Goal: Information Seeking & Learning: Learn about a topic

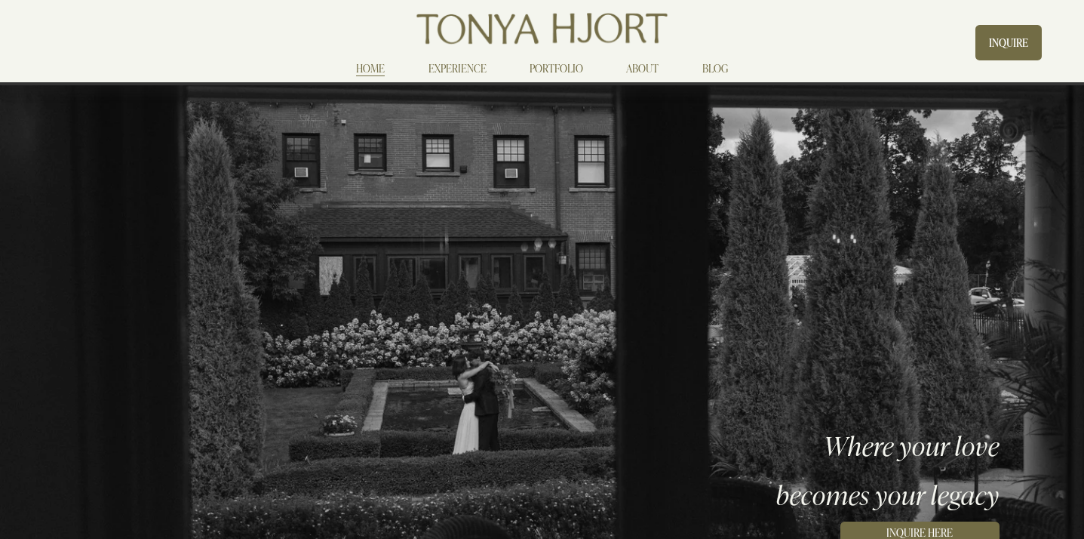
click at [447, 72] on link "EXPERIENCE" at bounding box center [457, 69] width 58 height 18
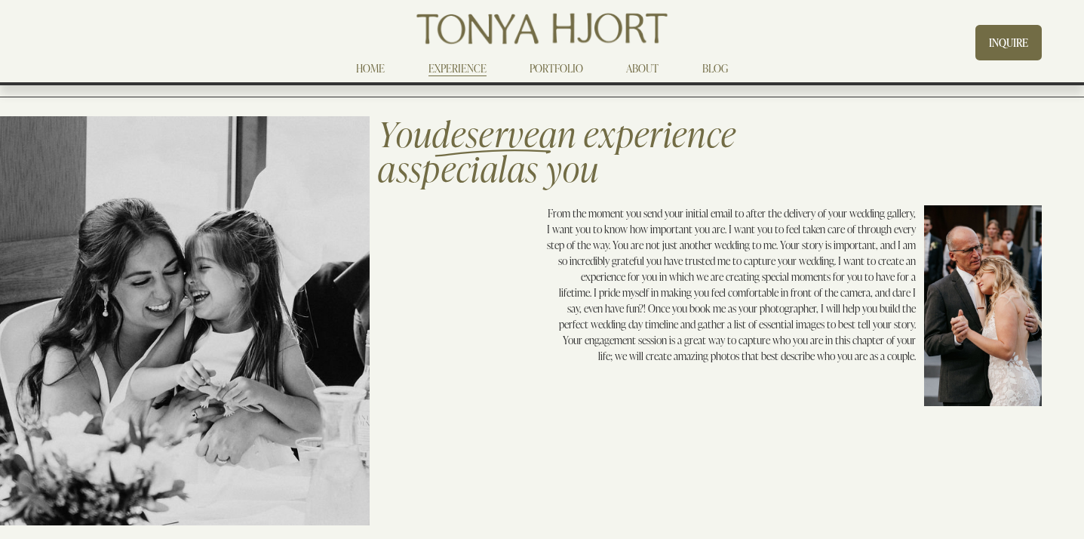
click at [563, 63] on link "PORTFOLIO" at bounding box center [556, 69] width 54 height 18
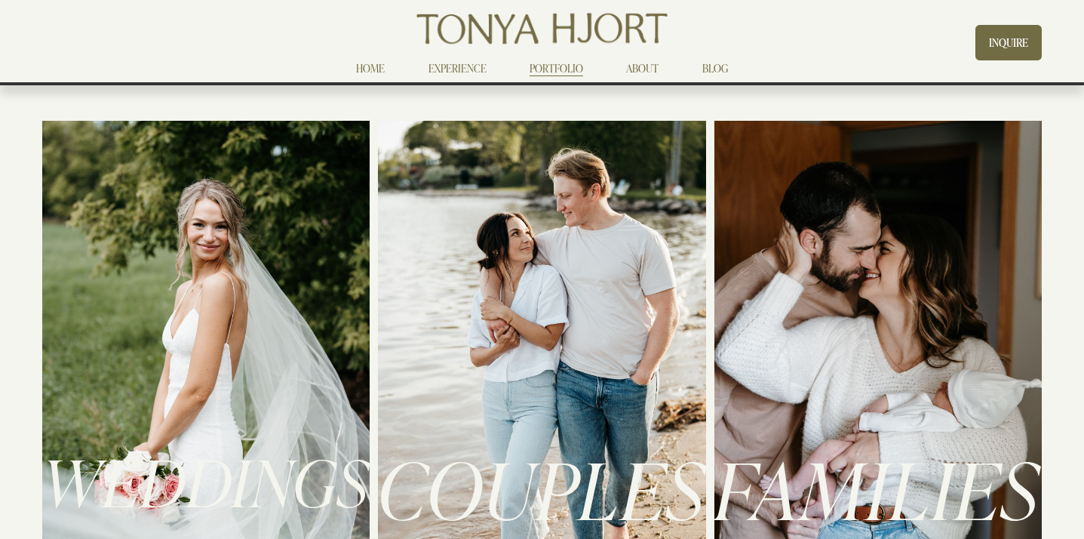
click at [194, 282] on div at bounding box center [205, 370] width 327 height 498
click at [216, 483] on span "WEDDINGS" at bounding box center [205, 480] width 327 height 86
click at [310, 254] on div at bounding box center [205, 370] width 327 height 498
click at [515, 282] on div at bounding box center [541, 370] width 327 height 498
click at [789, 270] on div at bounding box center [877, 370] width 327 height 498
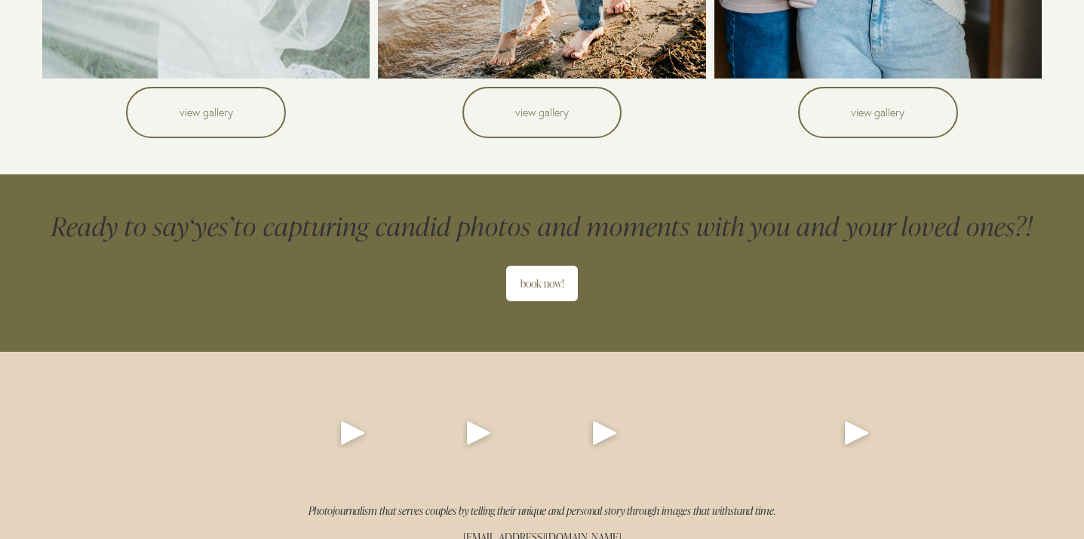
scroll to position [569, 0]
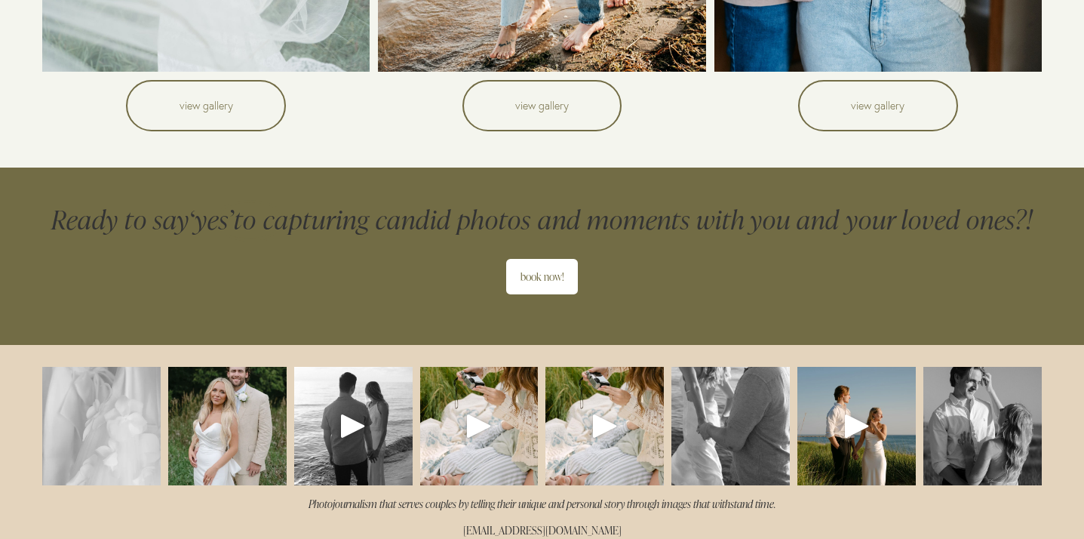
click at [235, 91] on link "view gallery" at bounding box center [206, 105] width 160 height 51
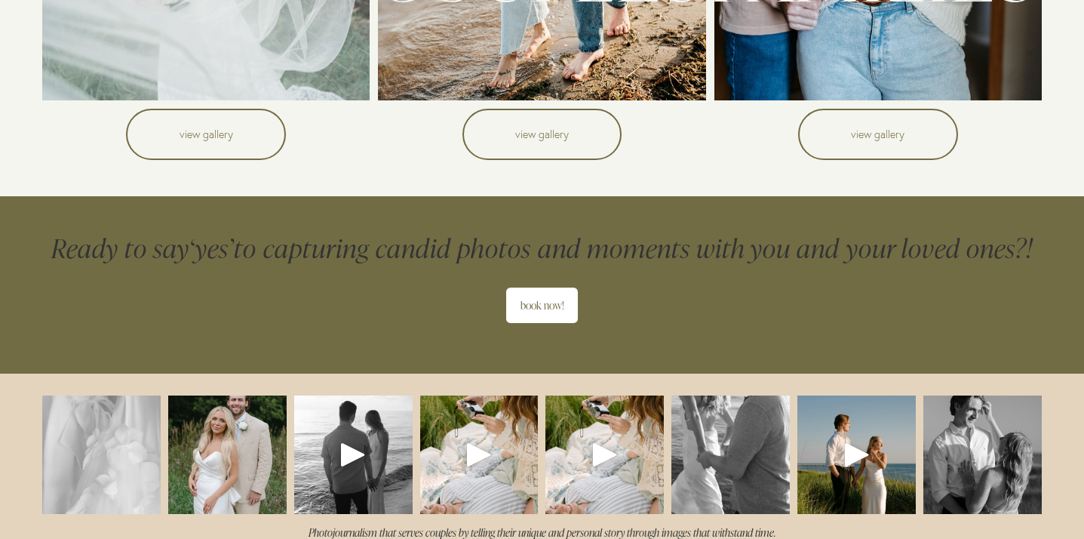
scroll to position [491, 0]
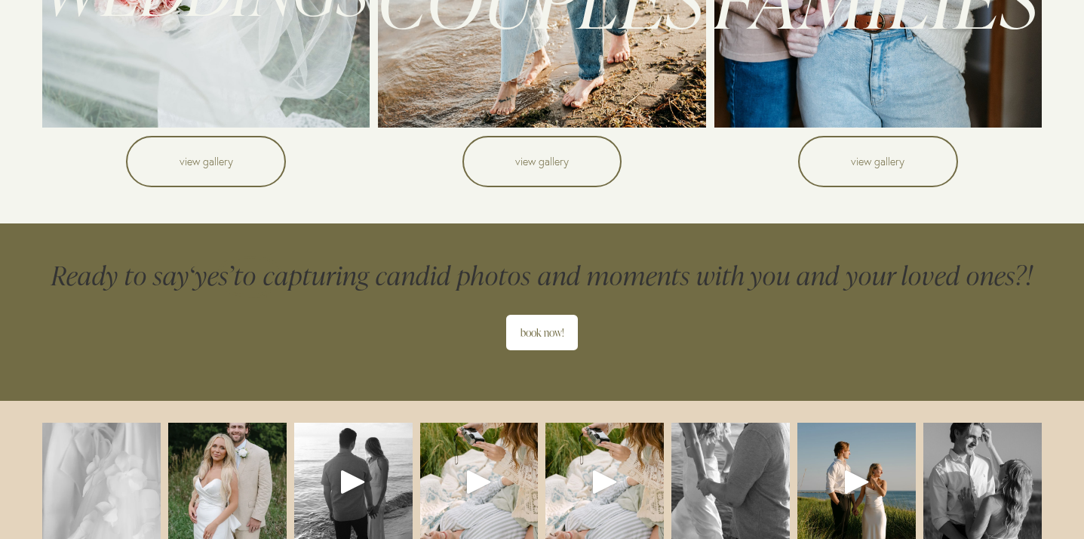
click at [537, 174] on link "view gallery" at bounding box center [542, 161] width 160 height 51
click at [880, 167] on link "view gallery" at bounding box center [878, 161] width 160 height 51
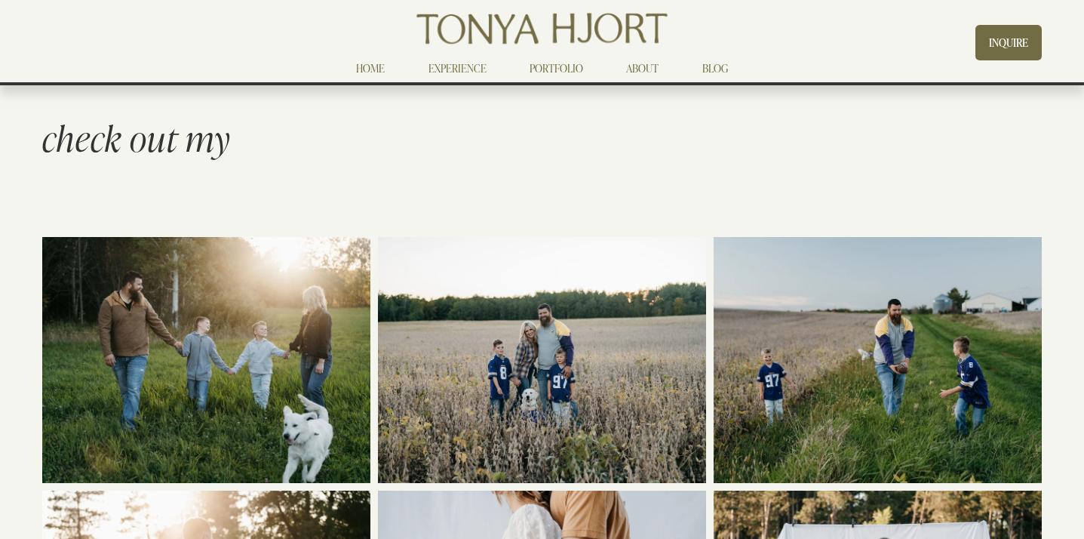
click at [637, 69] on link "ABOUT" at bounding box center [642, 69] width 32 height 18
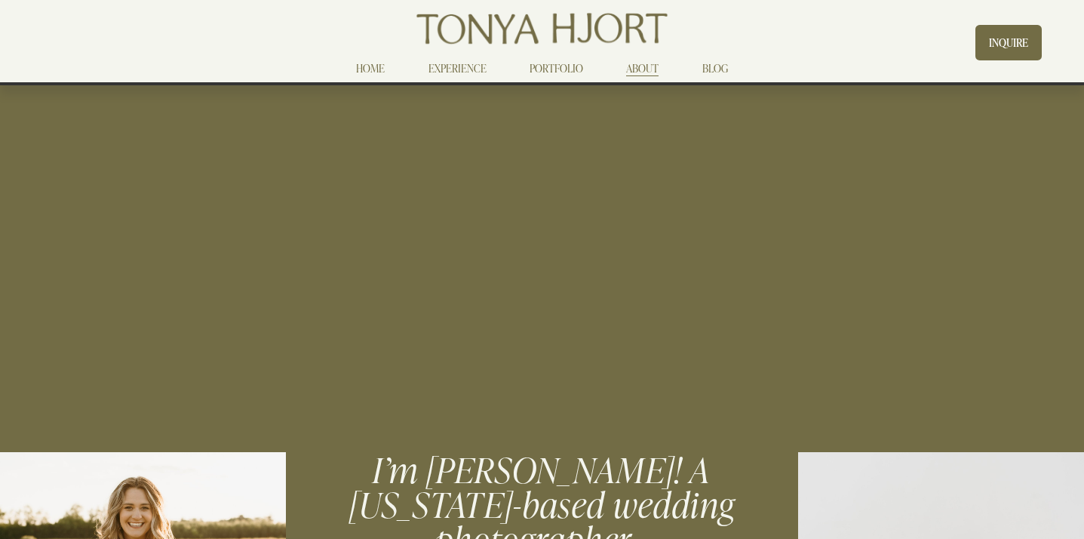
click at [708, 66] on link "BLOG" at bounding box center [715, 69] width 26 height 18
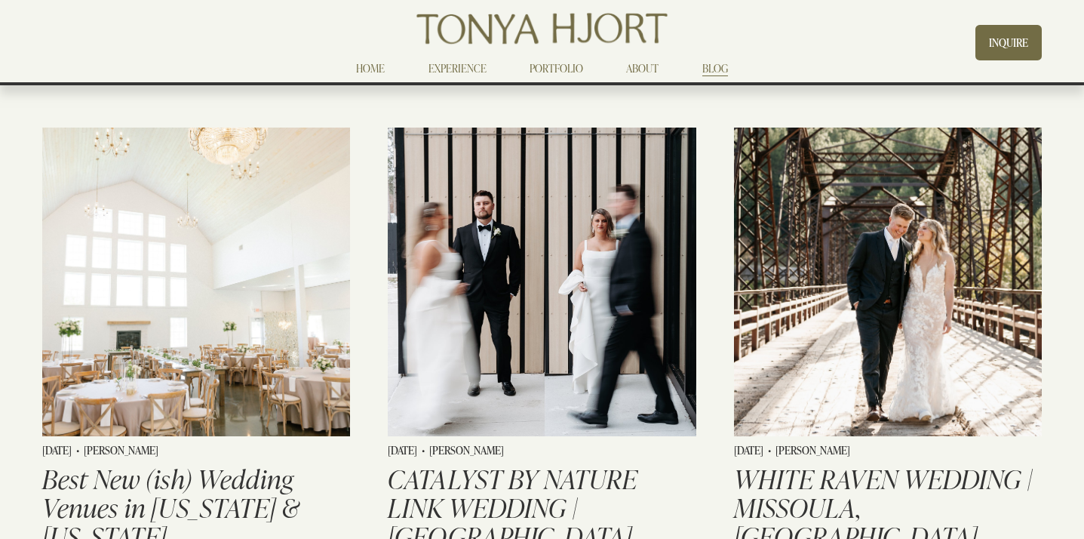
click at [997, 50] on link "INQUIRE" at bounding box center [1008, 42] width 66 height 35
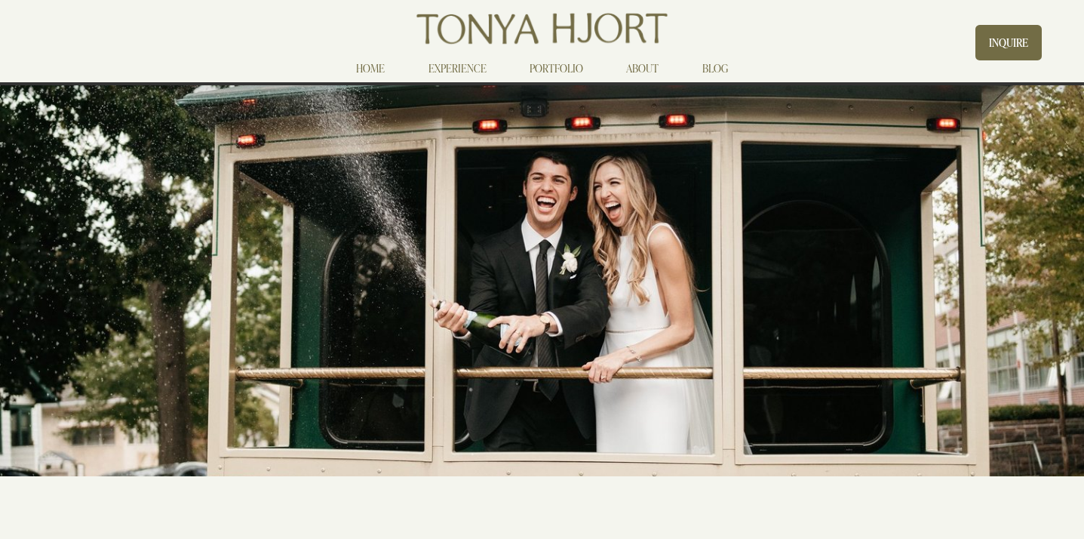
click at [707, 68] on link "BLOG" at bounding box center [715, 69] width 26 height 18
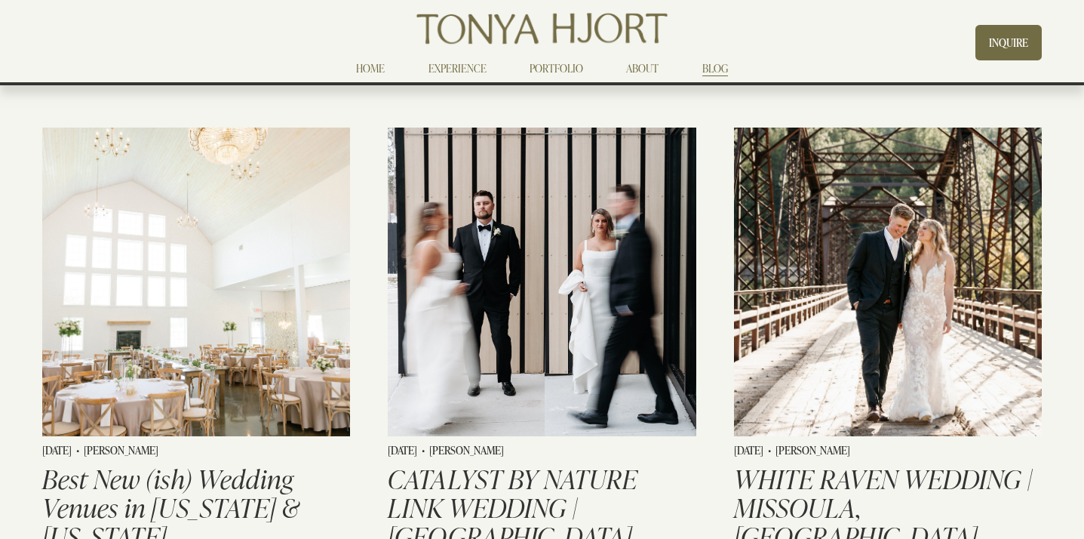
click at [174, 272] on img at bounding box center [196, 281] width 311 height 311
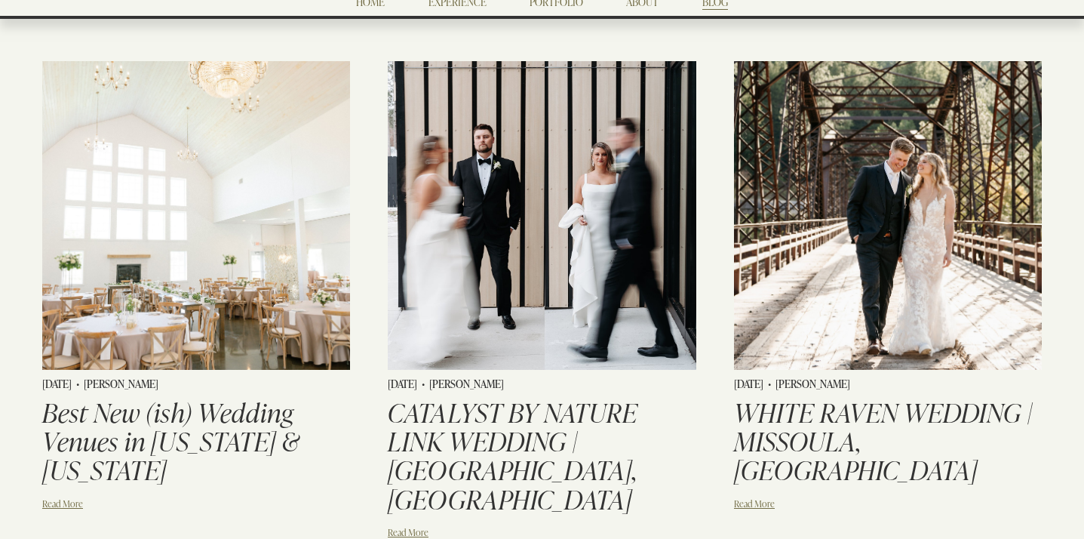
scroll to position [74, 0]
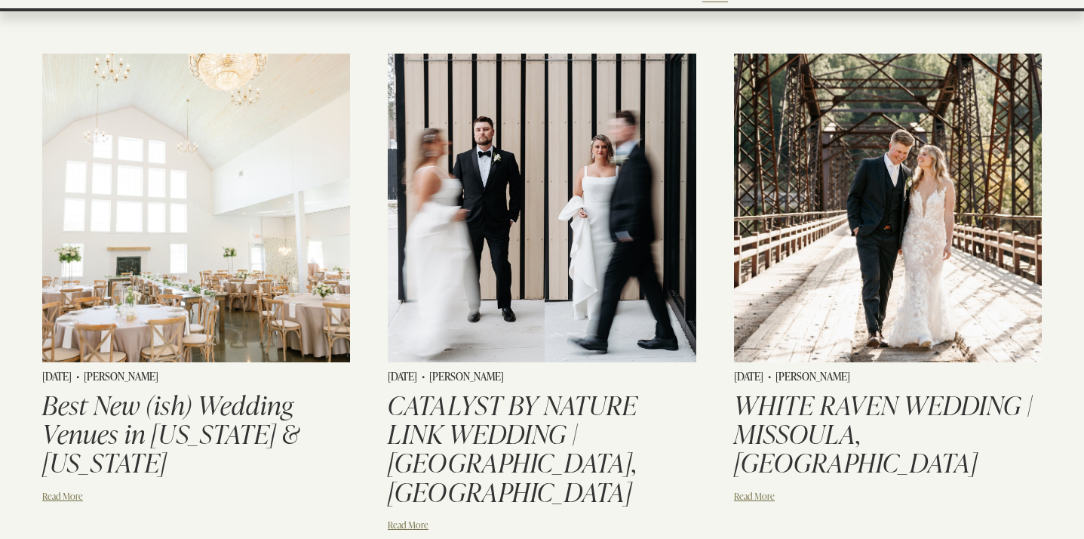
click at [545, 219] on img at bounding box center [541, 207] width 311 height 311
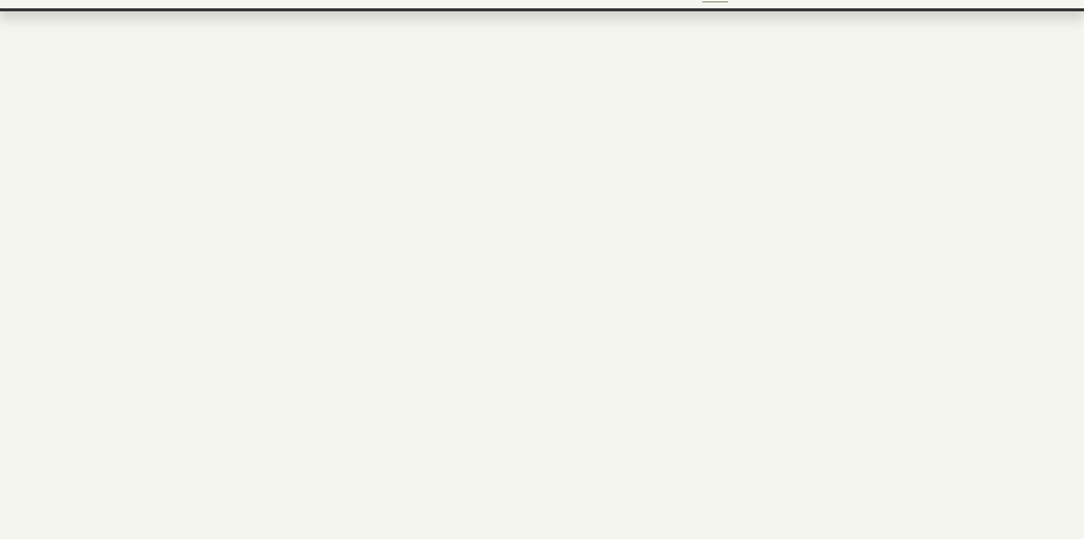
scroll to position [74, 0]
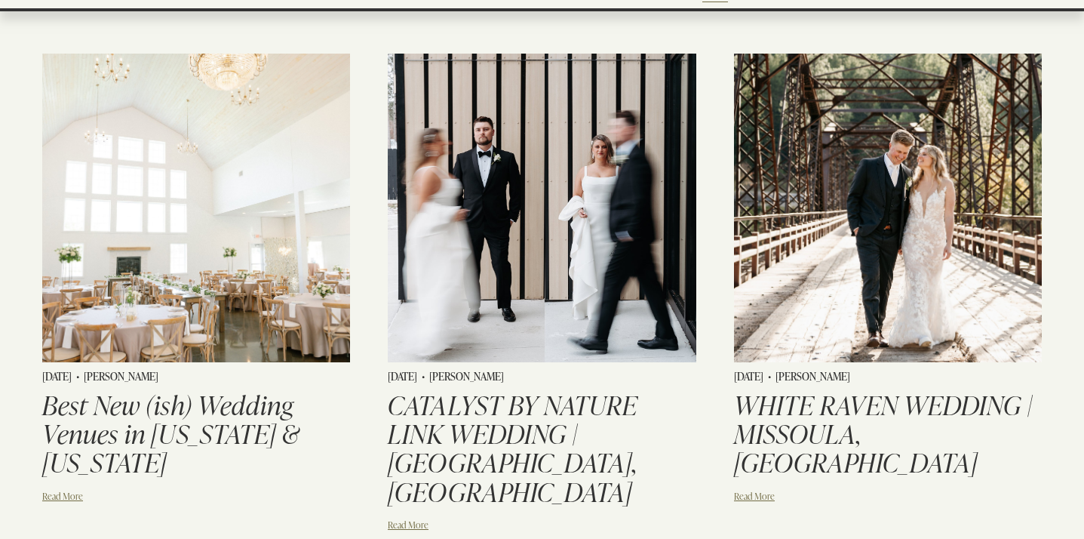
click at [848, 234] on img at bounding box center [887, 207] width 311 height 311
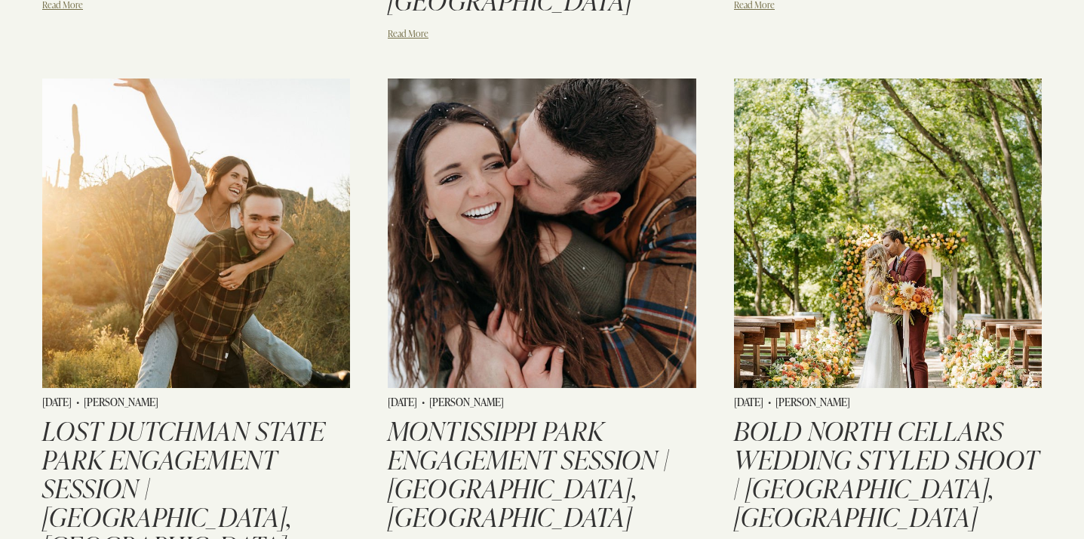
scroll to position [581, 0]
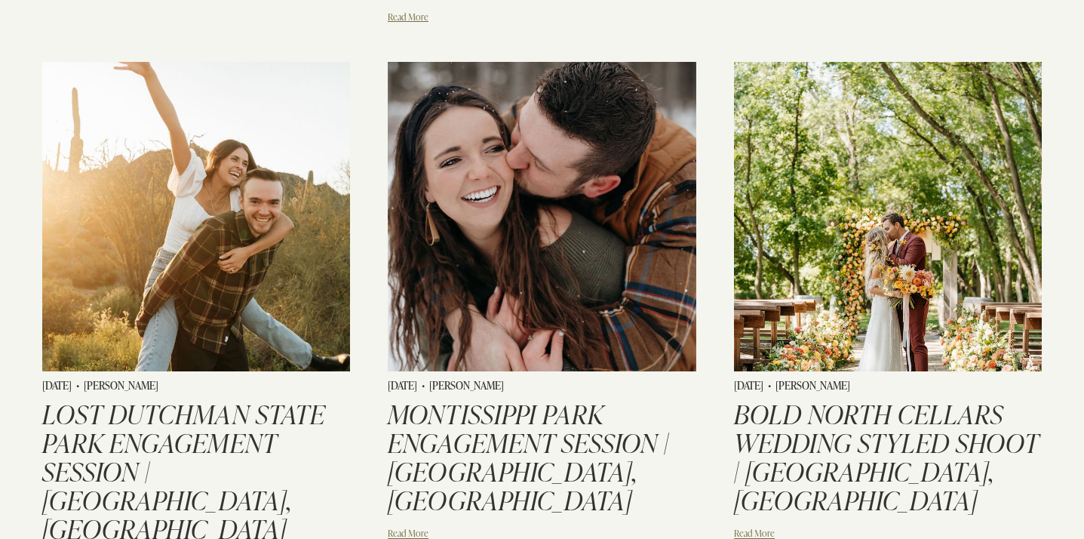
click at [168, 228] on img at bounding box center [196, 215] width 311 height 311
click at [539, 268] on img at bounding box center [541, 215] width 311 height 311
click at [884, 235] on img at bounding box center [887, 215] width 311 height 311
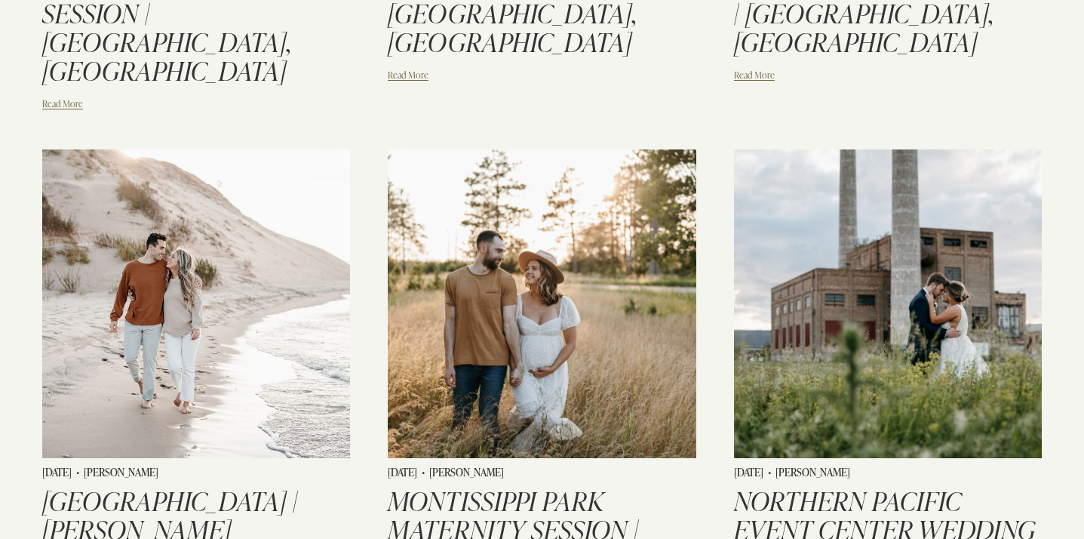
scroll to position [1054, 0]
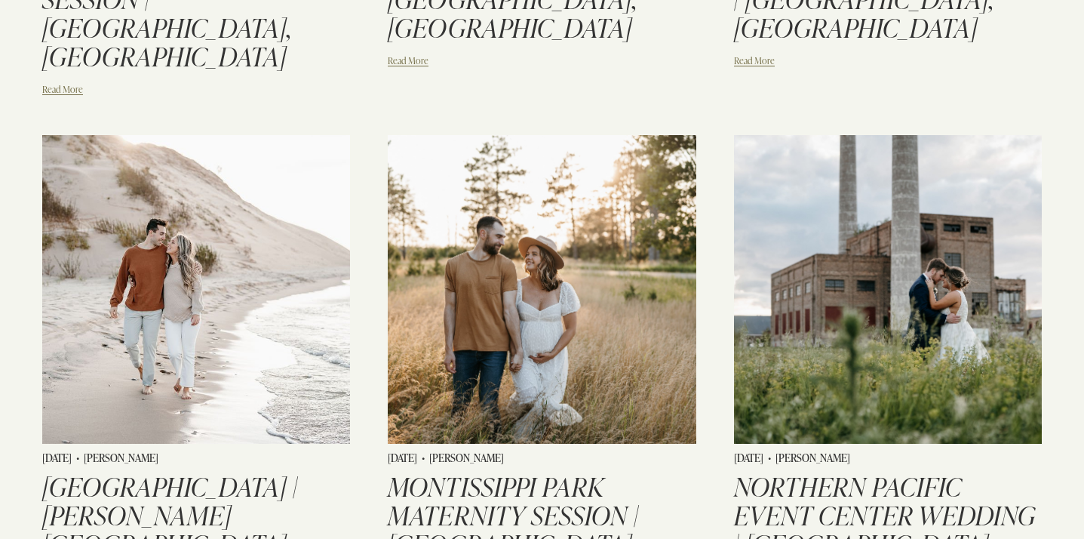
click at [223, 236] on img at bounding box center [196, 288] width 311 height 311
click at [494, 271] on img at bounding box center [541, 288] width 311 height 311
click at [843, 243] on img at bounding box center [887, 288] width 311 height 311
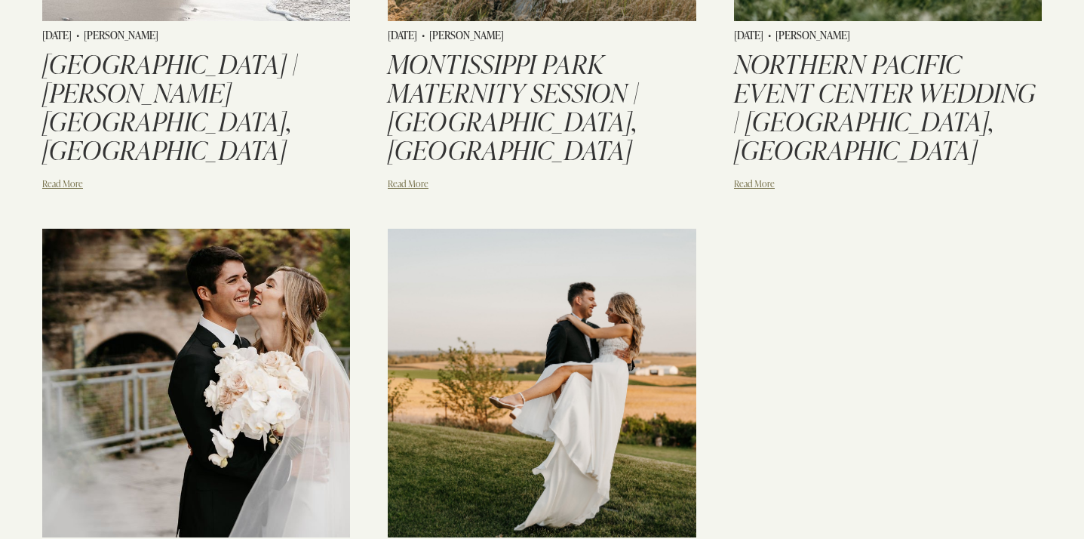
scroll to position [1585, 0]
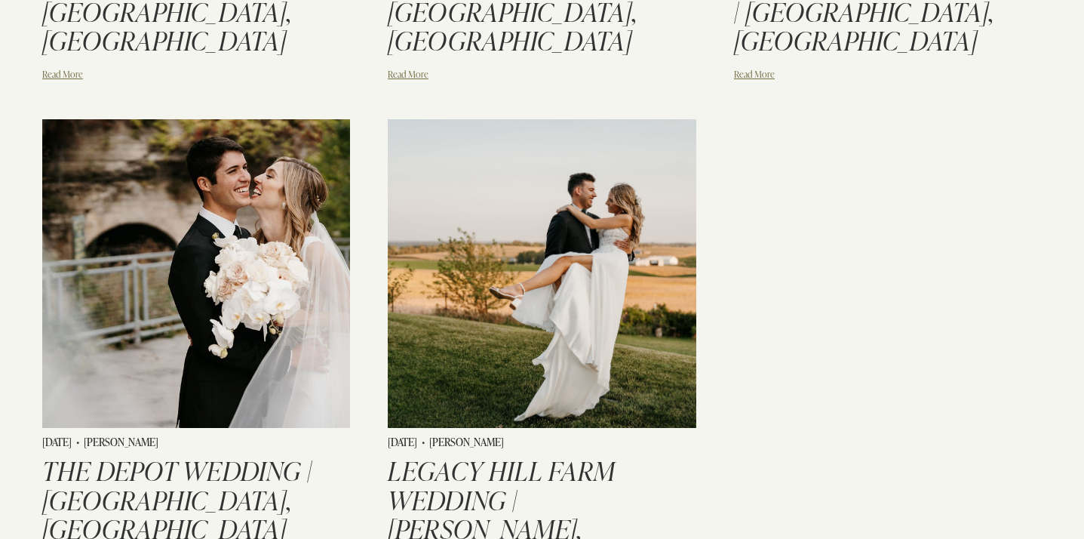
click at [193, 219] on img at bounding box center [196, 273] width 311 height 311
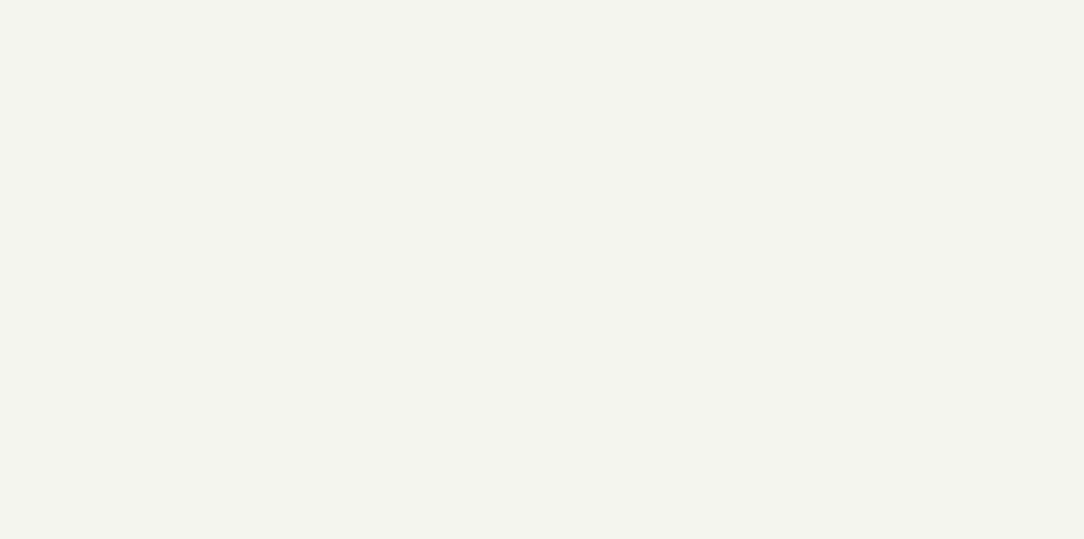
scroll to position [1324, 0]
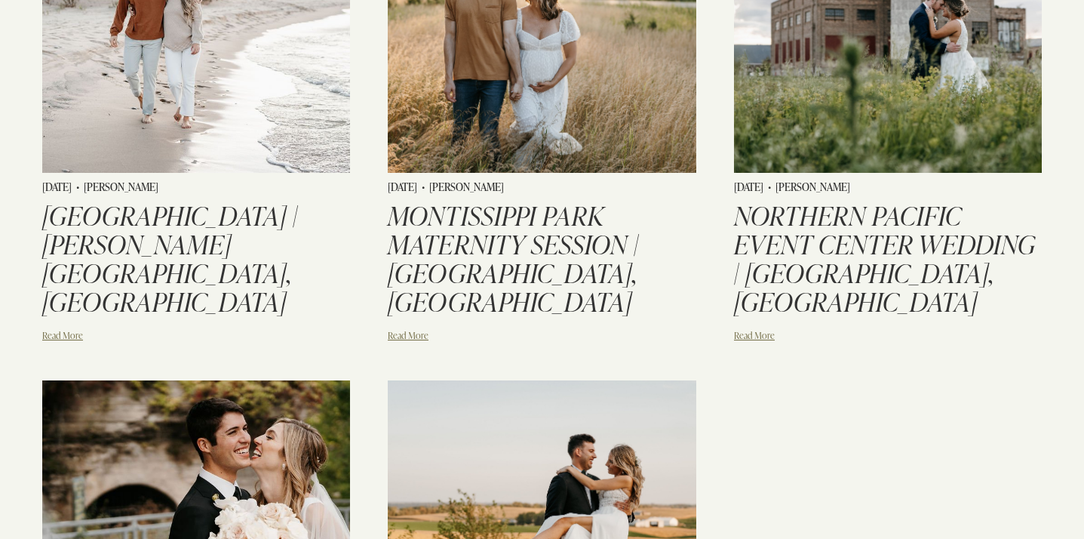
click at [535, 379] on img at bounding box center [541, 534] width 311 height 311
